Goal: Navigation & Orientation: Understand site structure

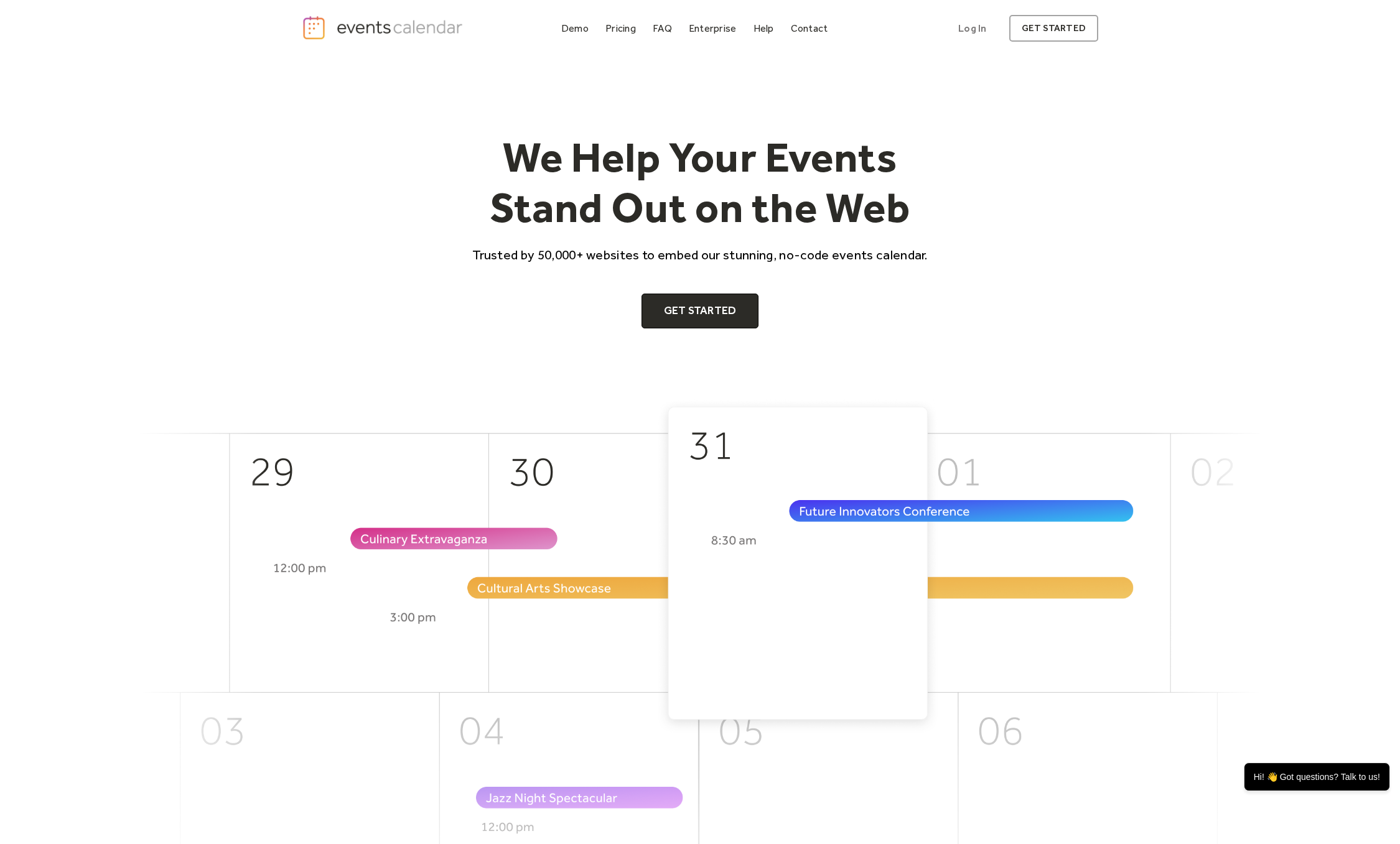
scroll to position [7, 0]
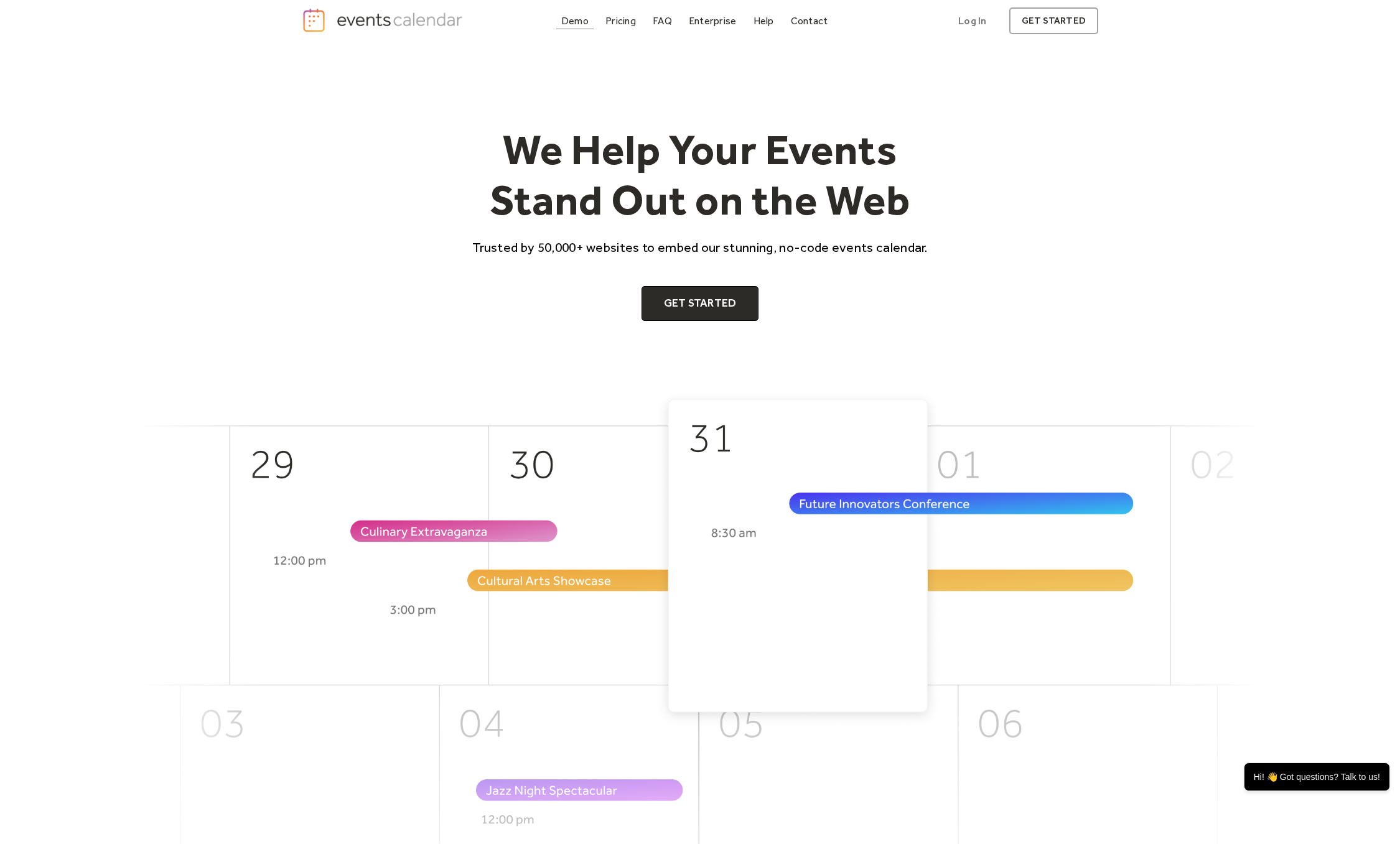
click at [581, 22] on div "Demo" at bounding box center [575, 20] width 28 height 7
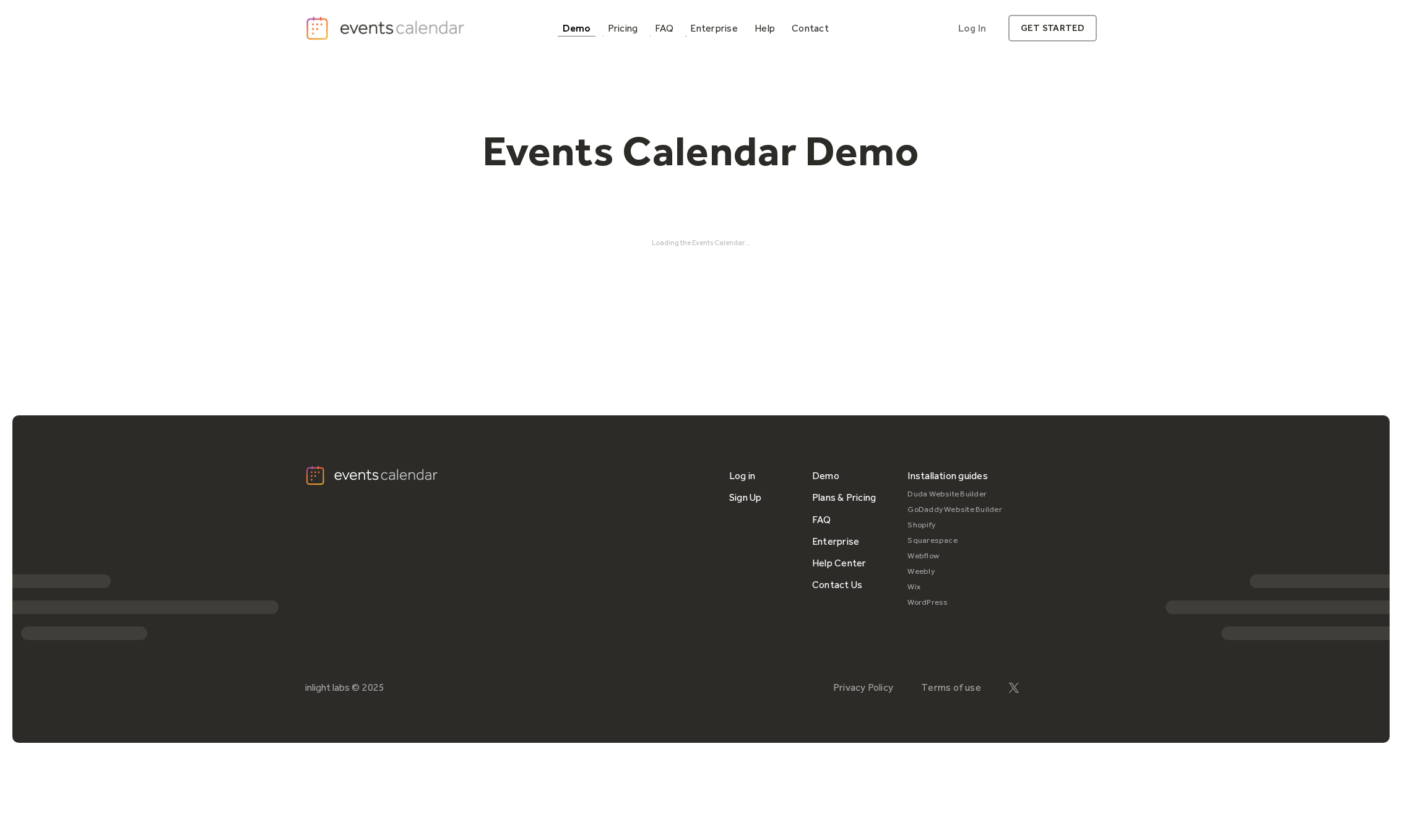
click at [367, 27] on img "home" at bounding box center [387, 28] width 164 height 26
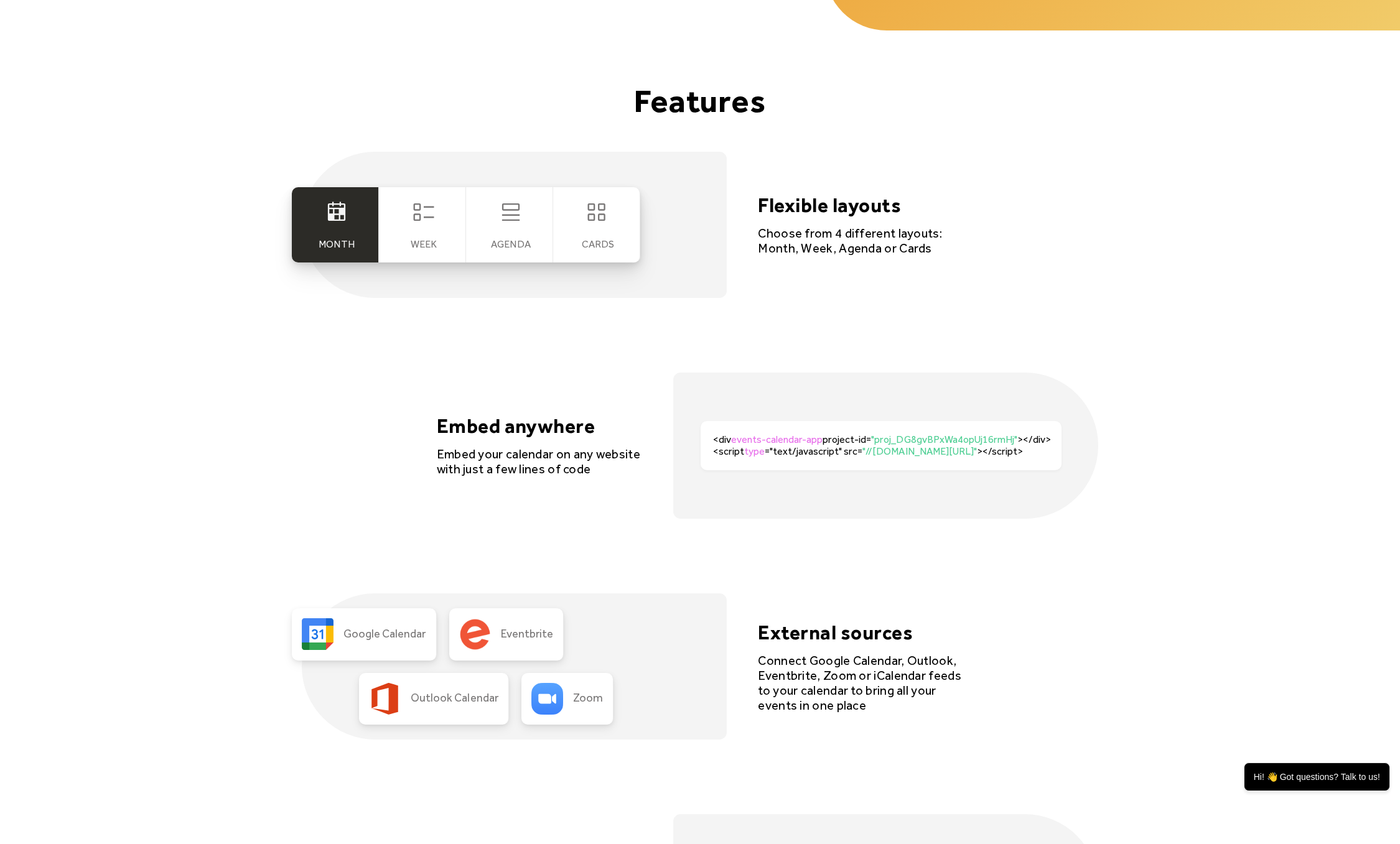
scroll to position [2389, 0]
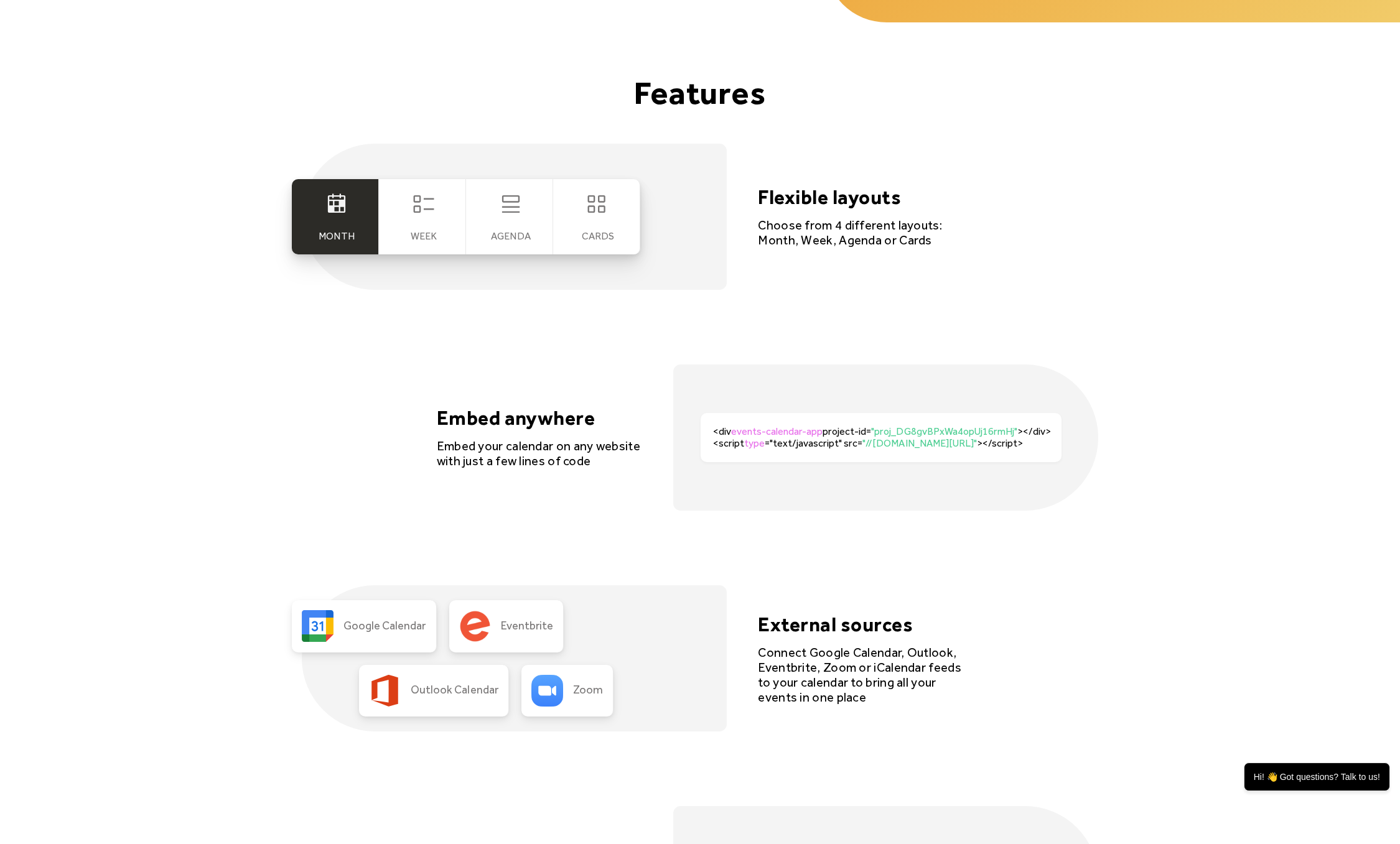
click at [437, 229] on div "Week" at bounding box center [422, 217] width 87 height 76
click at [518, 230] on div "Agenda" at bounding box center [511, 236] width 39 height 12
click at [583, 231] on div "cards" at bounding box center [598, 236] width 32 height 12
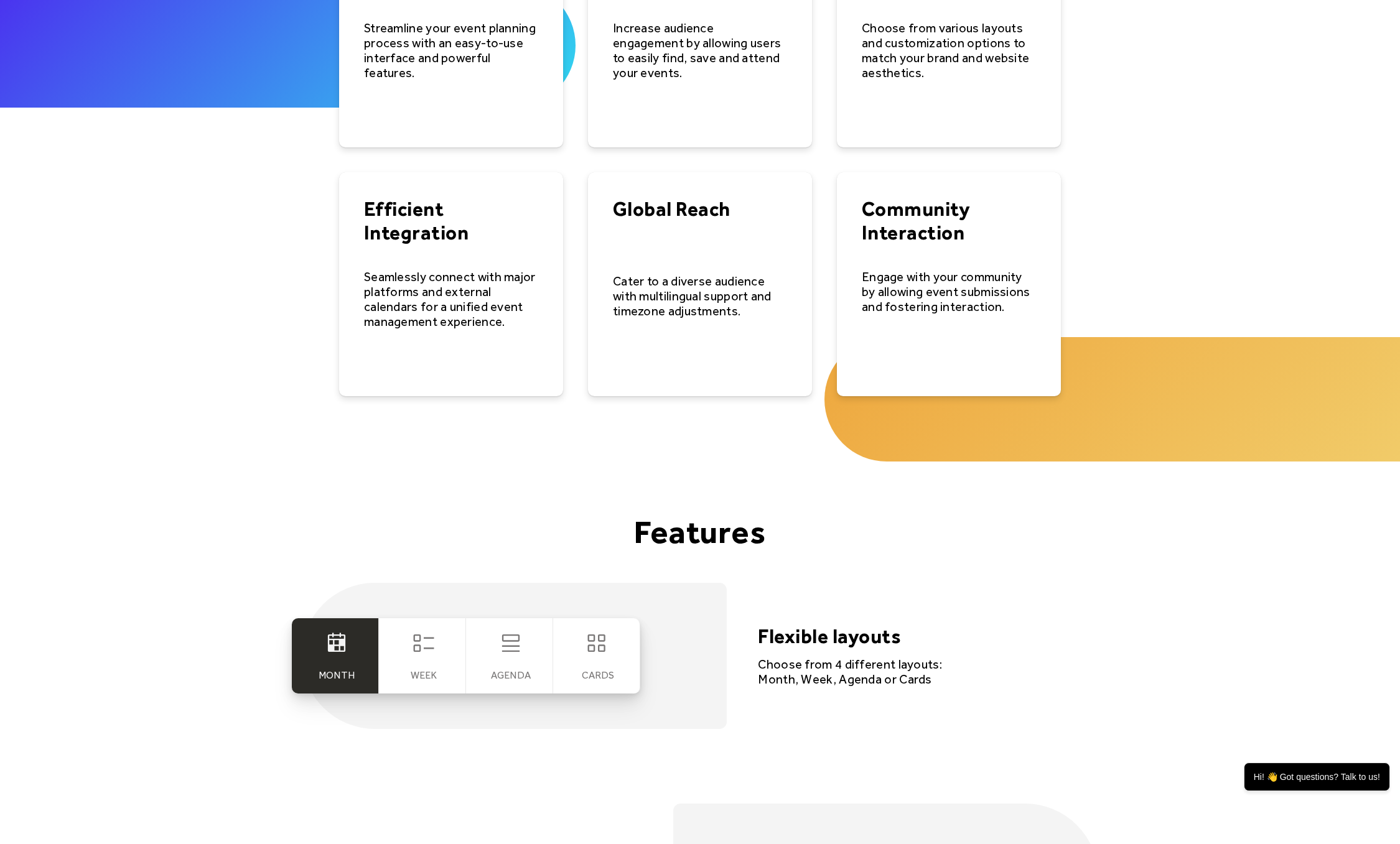
scroll to position [0, 0]
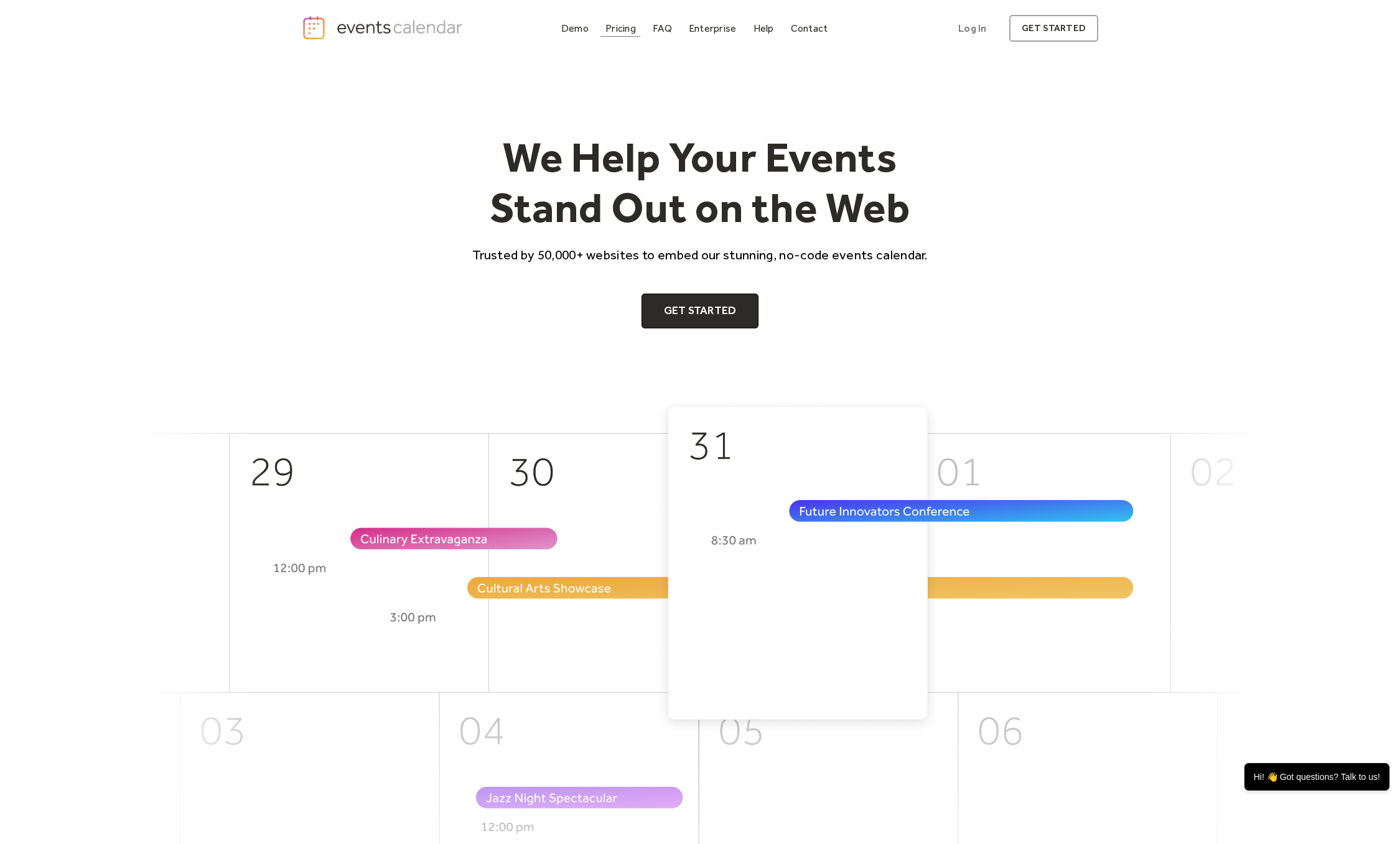
click at [631, 32] on div "Pricing" at bounding box center [621, 28] width 30 height 7
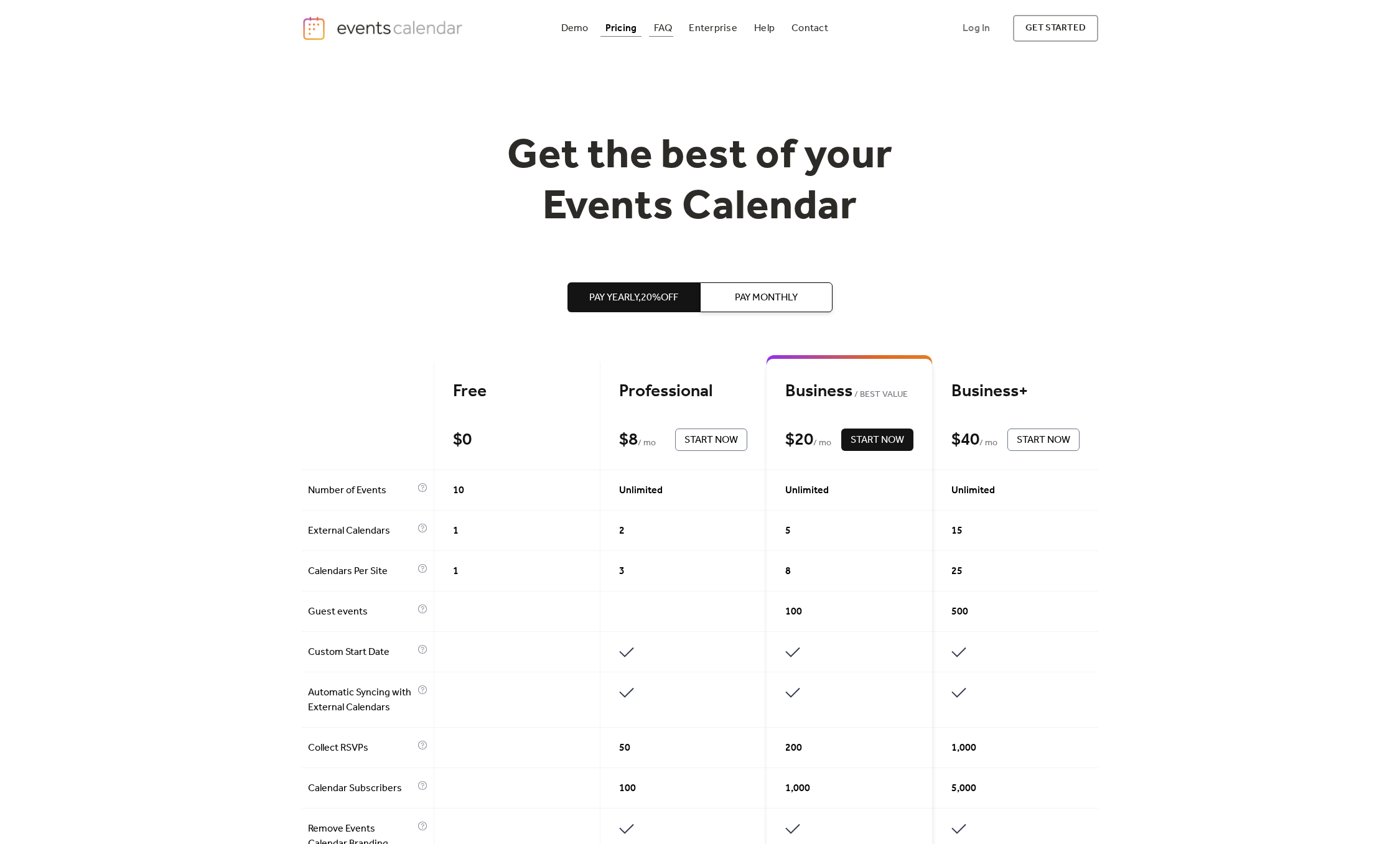
click at [660, 31] on div "FAQ" at bounding box center [664, 28] width 18 height 7
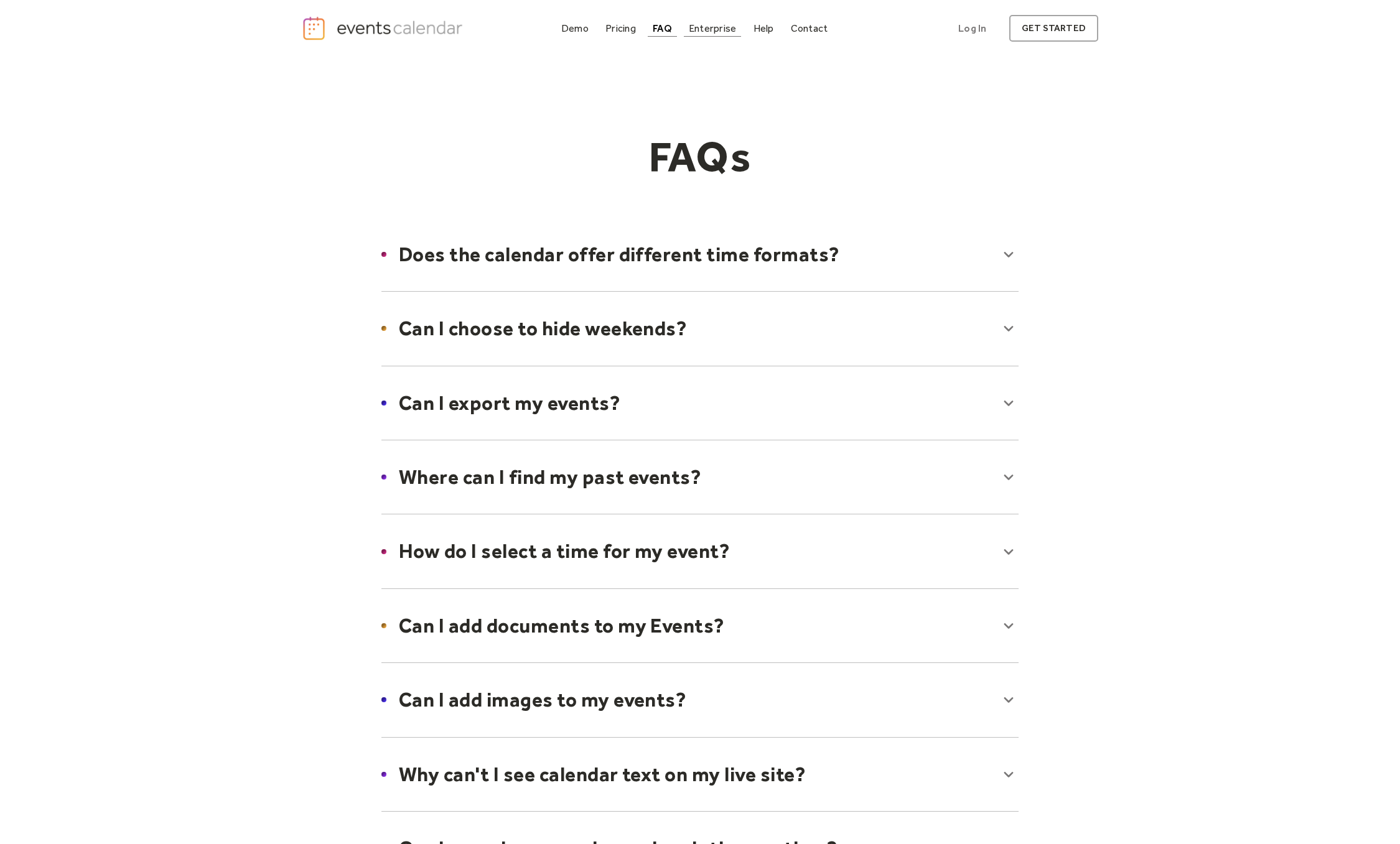
click at [706, 30] on div "Enterprise" at bounding box center [713, 28] width 47 height 7
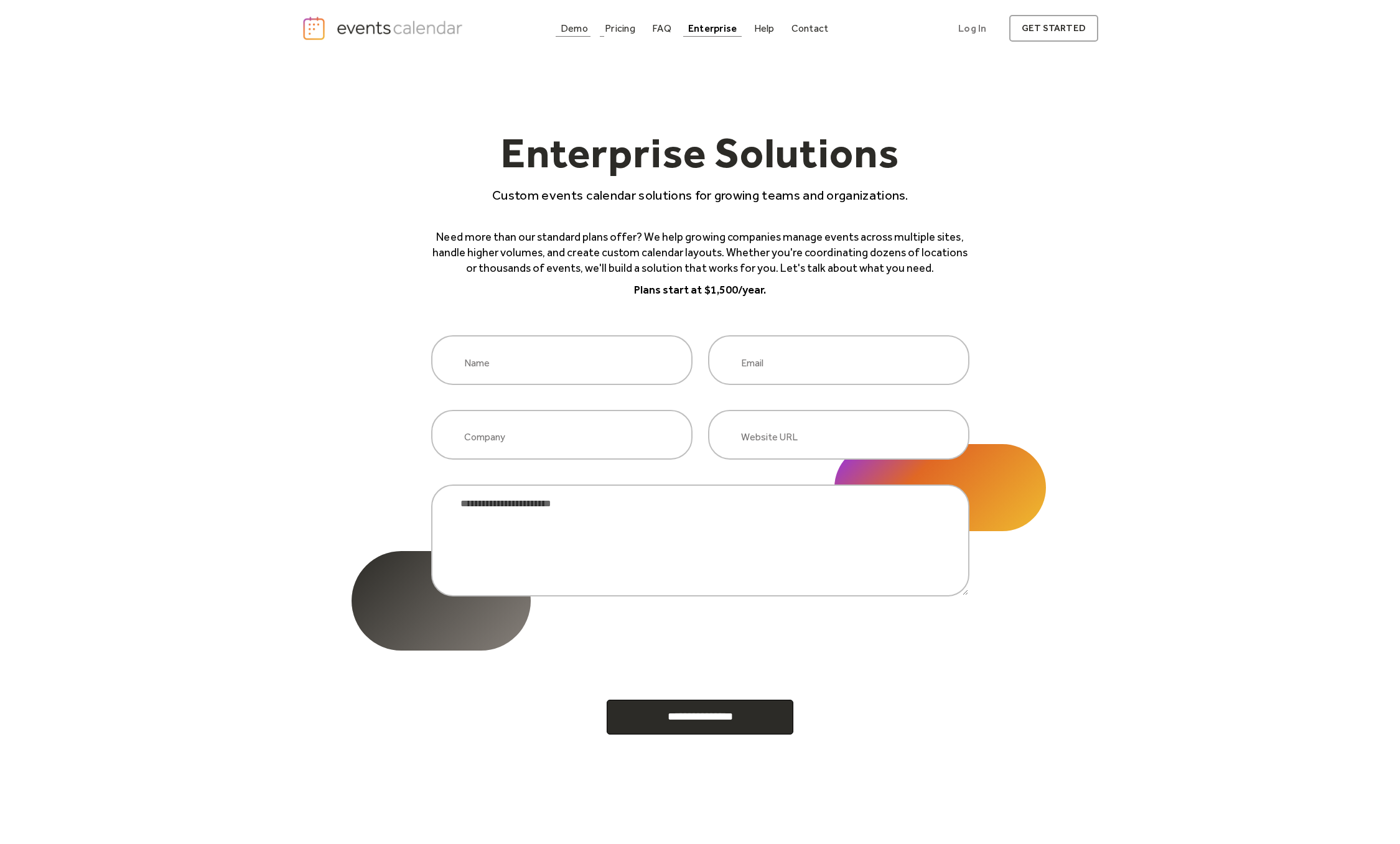
click at [562, 30] on div "Demo" at bounding box center [575, 28] width 28 height 7
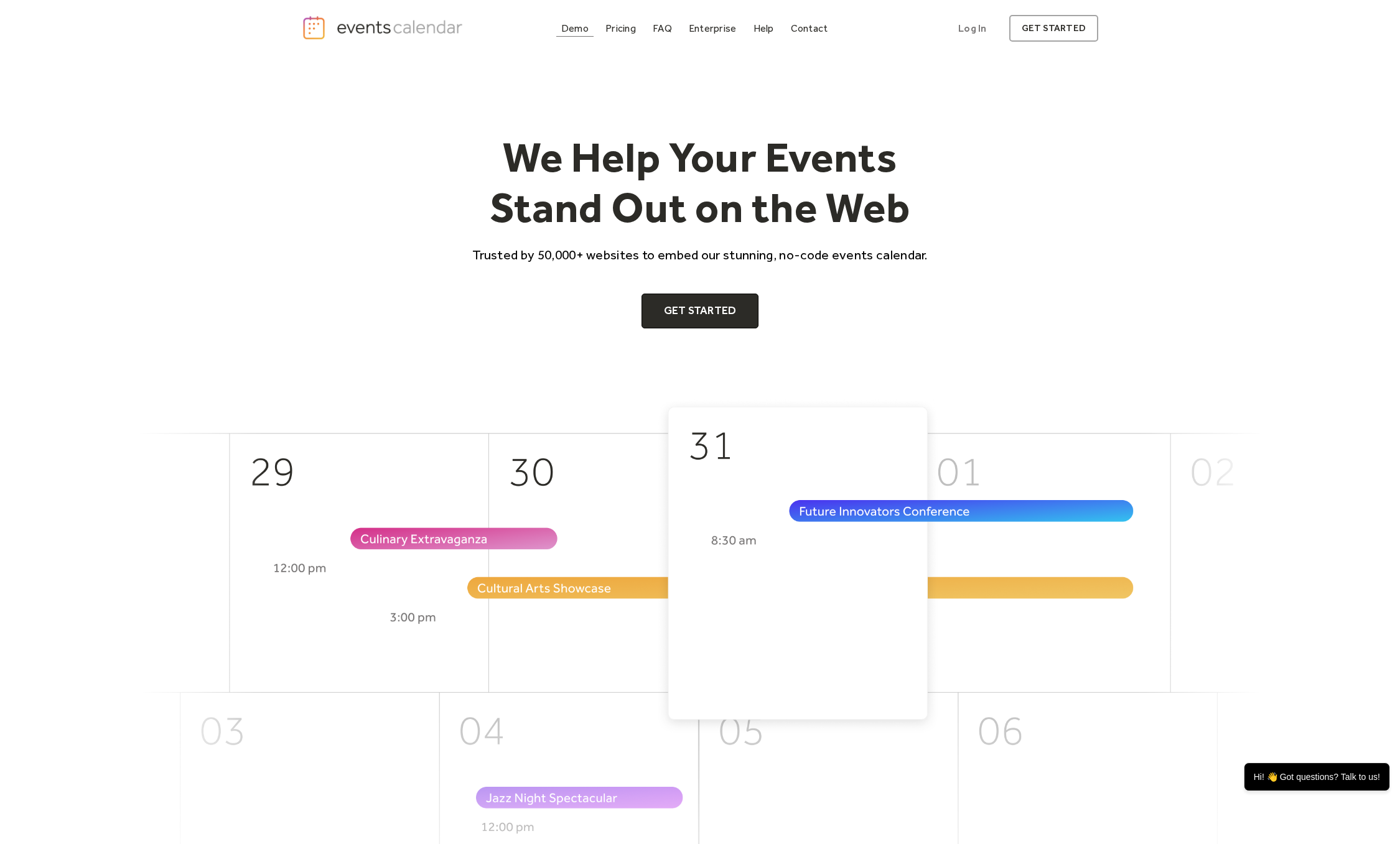
click at [573, 32] on div "Demo" at bounding box center [575, 28] width 28 height 7
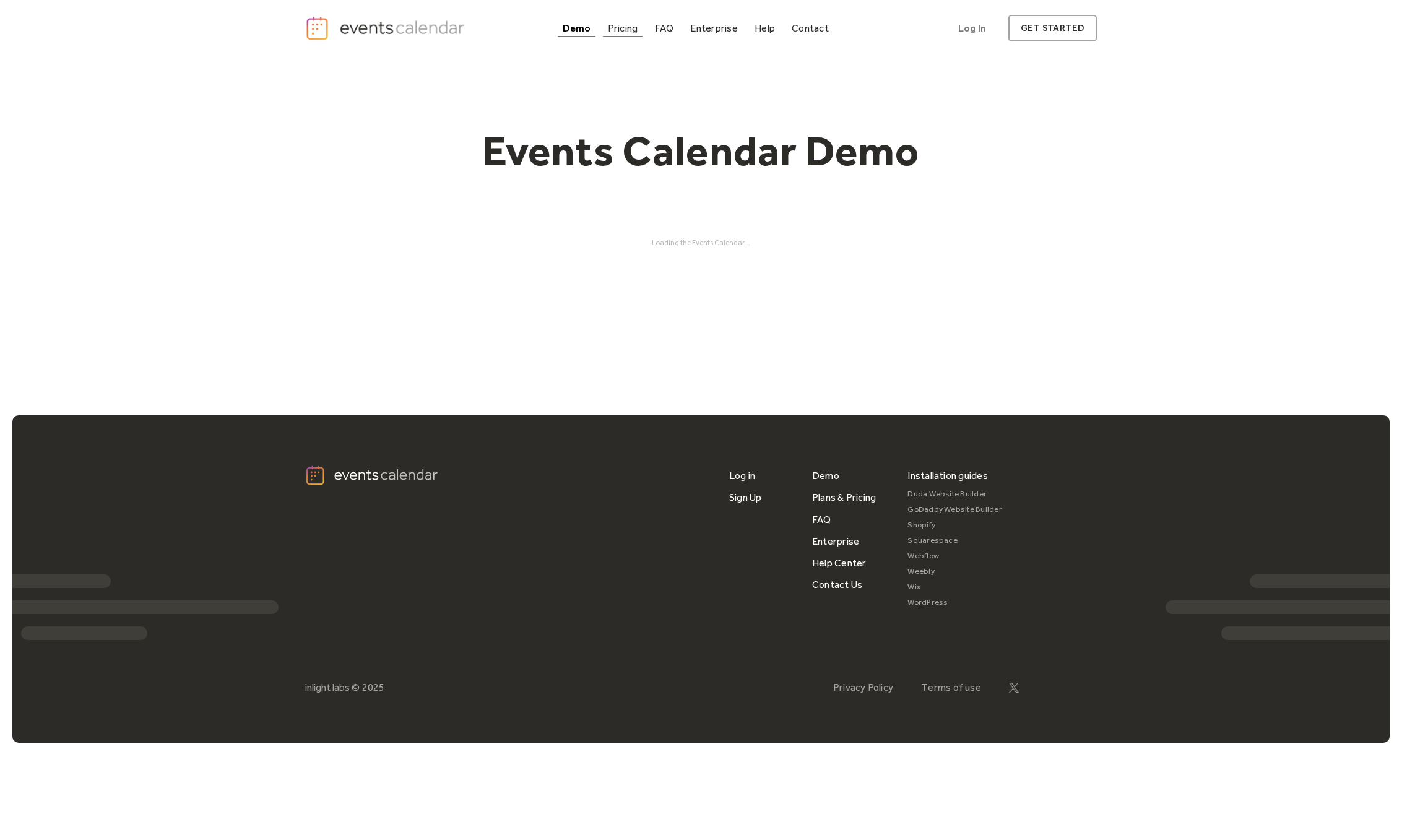
click at [618, 28] on div "Pricing" at bounding box center [623, 28] width 30 height 7
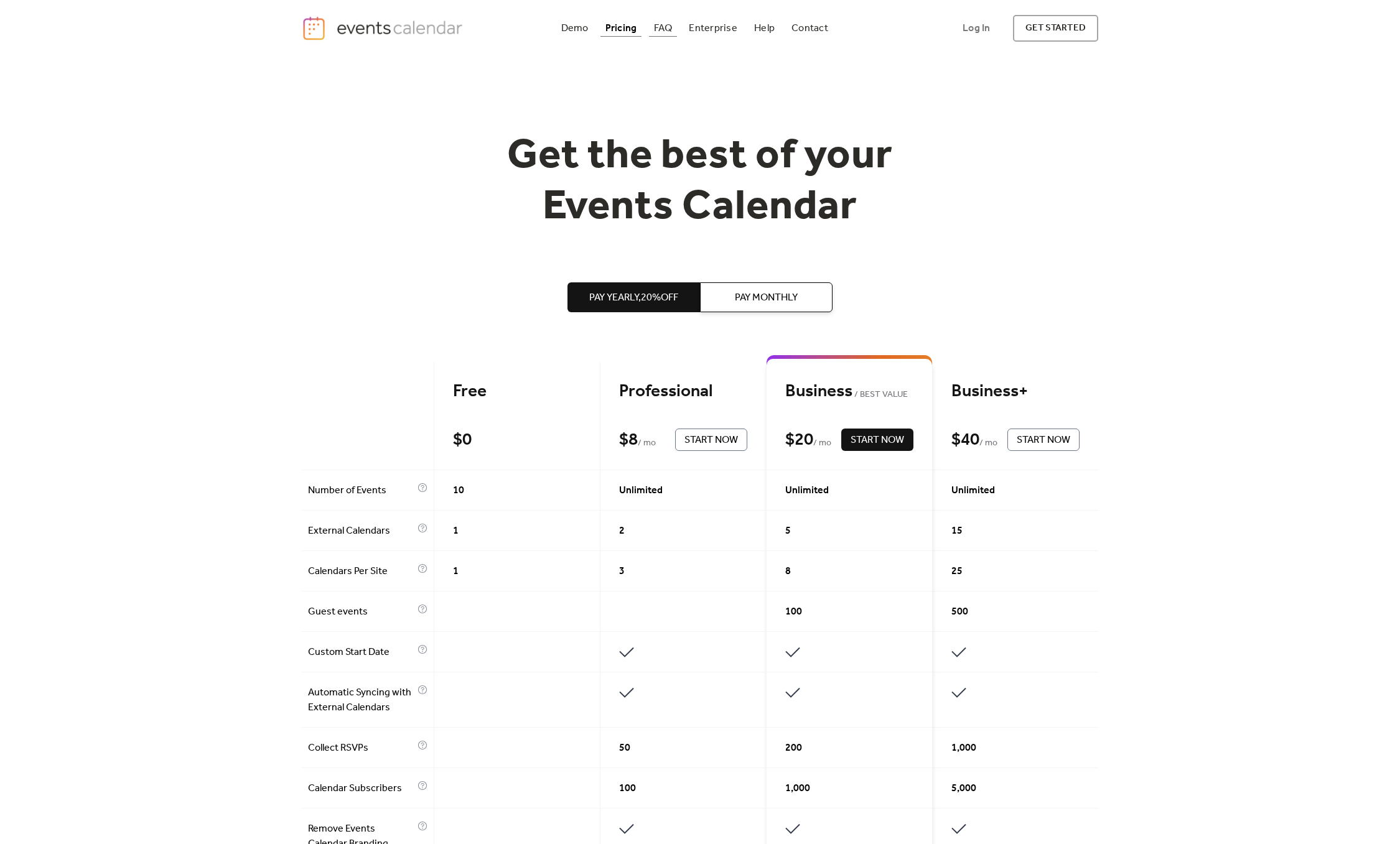
click at [673, 29] on link "FAQ" at bounding box center [664, 28] width 29 height 17
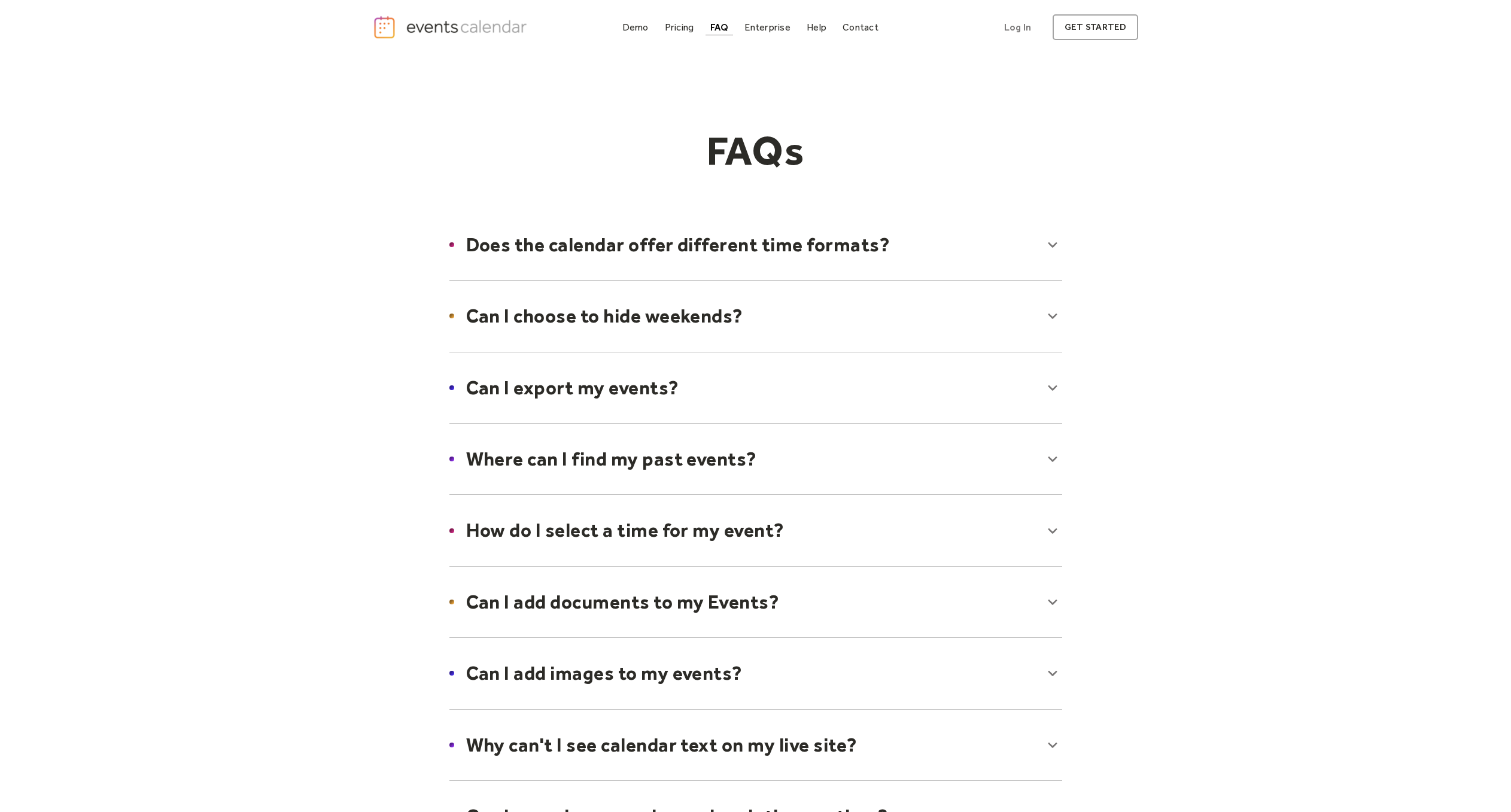
click at [443, 29] on img "home" at bounding box center [452, 27] width 158 height 25
